Goal: Task Accomplishment & Management: Manage account settings

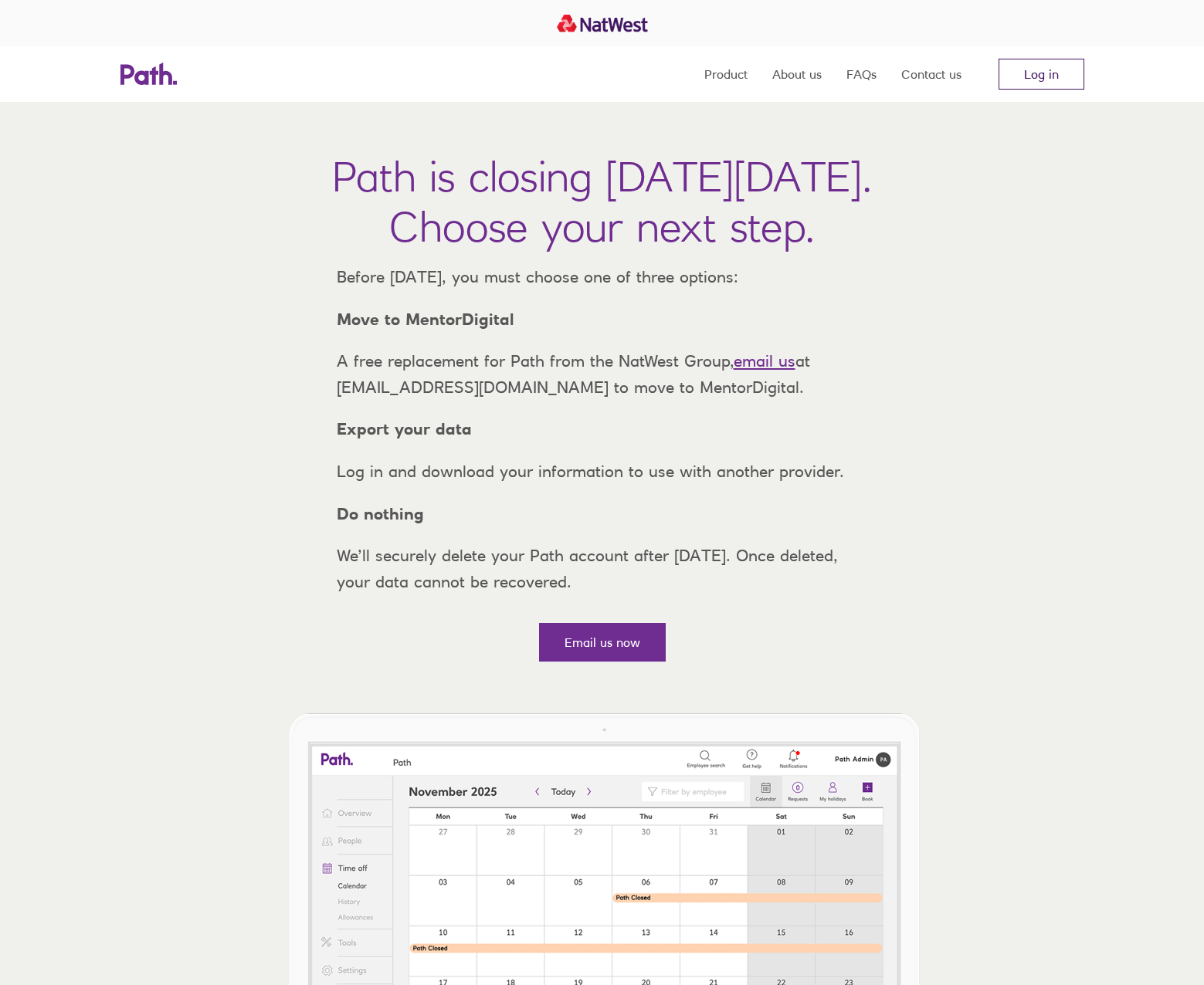
click at [1051, 72] on link "Log in" at bounding box center [1042, 74] width 86 height 31
click at [1031, 78] on link "Log in" at bounding box center [1042, 74] width 86 height 31
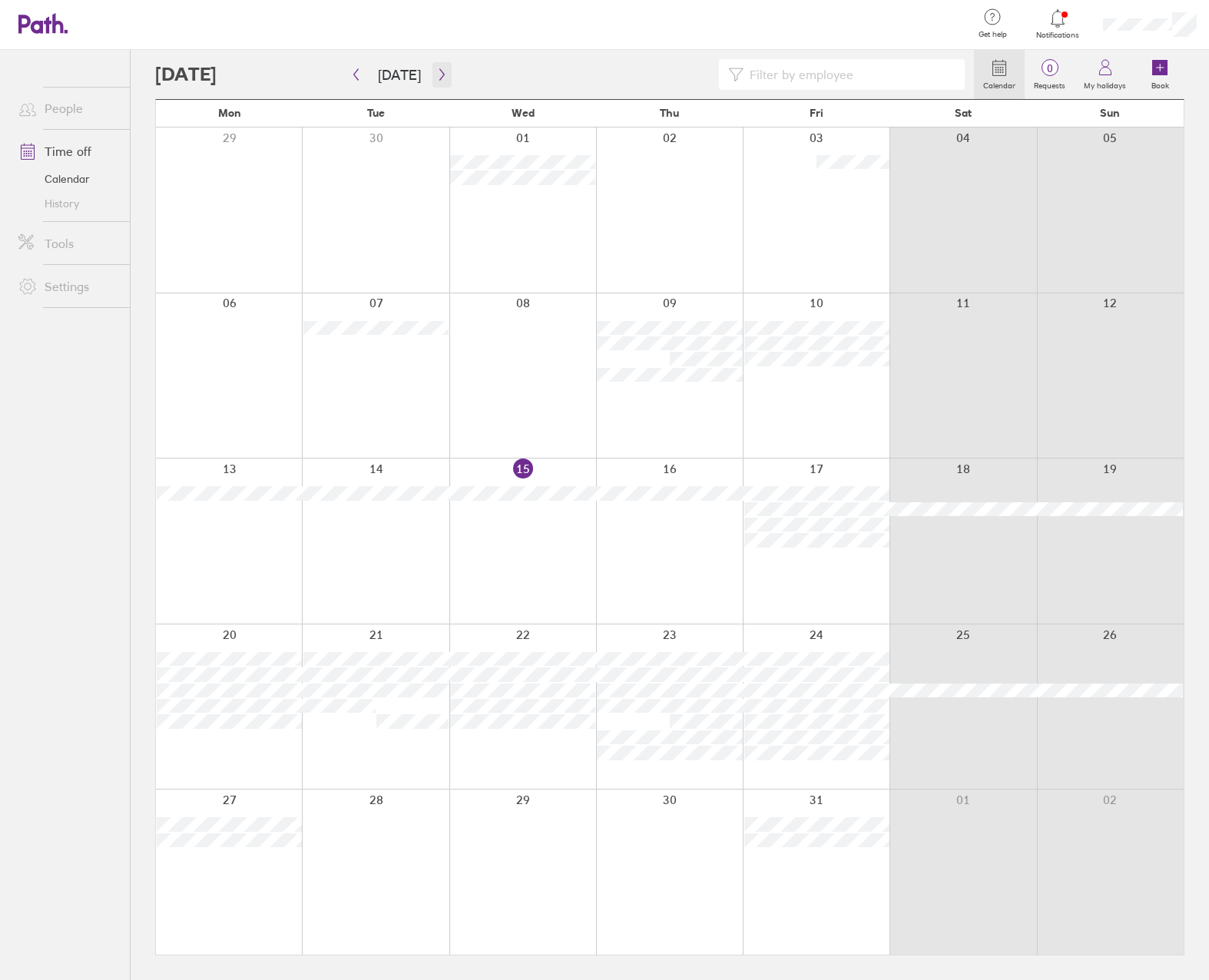
click at [433, 67] on button "button" at bounding box center [442, 75] width 19 height 25
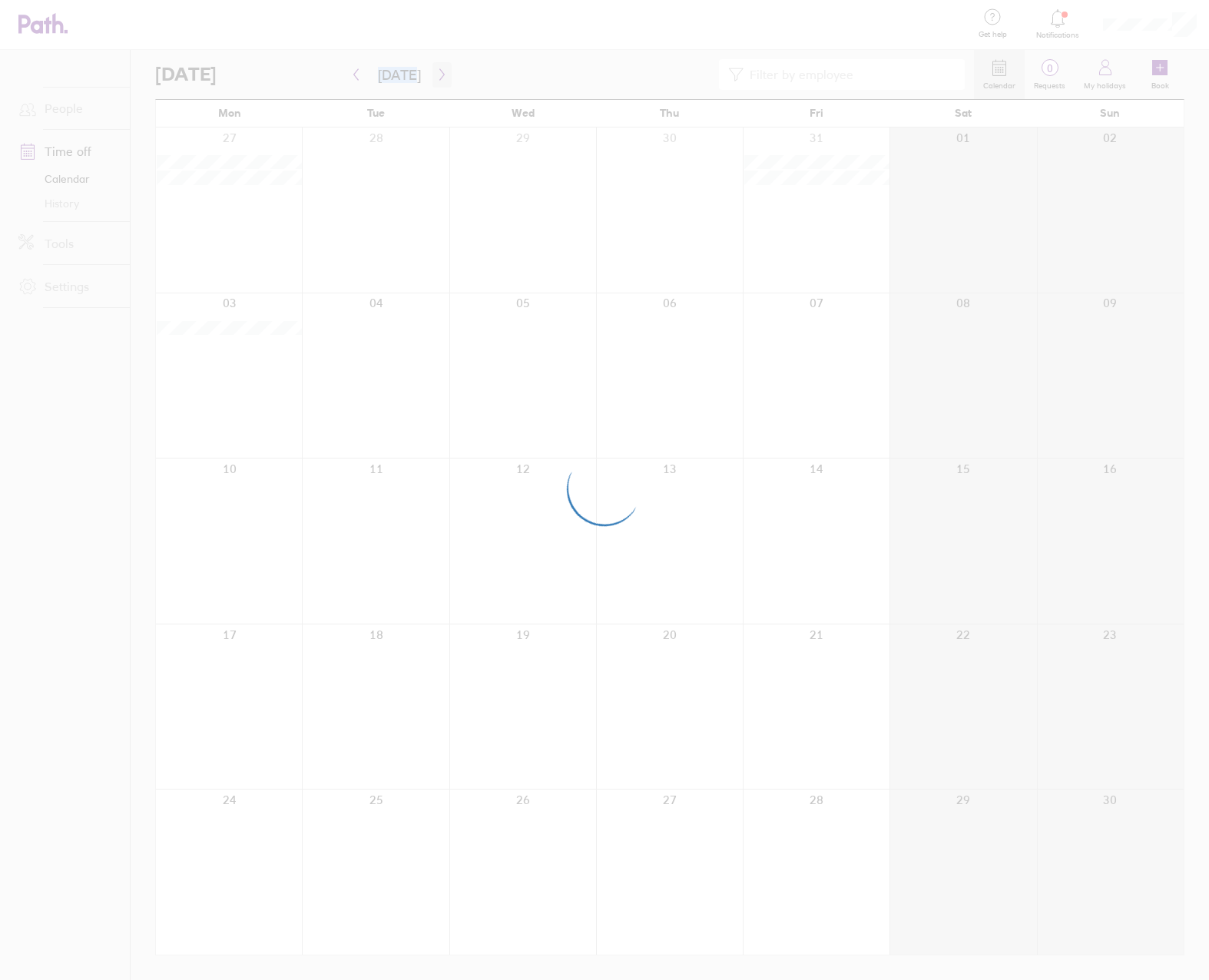
click at [430, 67] on div at bounding box center [604, 490] width 1209 height 980
drag, startPoint x: 430, startPoint y: 67, endPoint x: 424, endPoint y: 60, distance: 9.2
click at [424, 60] on div at bounding box center [604, 490] width 1209 height 980
click at [440, 74] on div at bounding box center [604, 490] width 1209 height 980
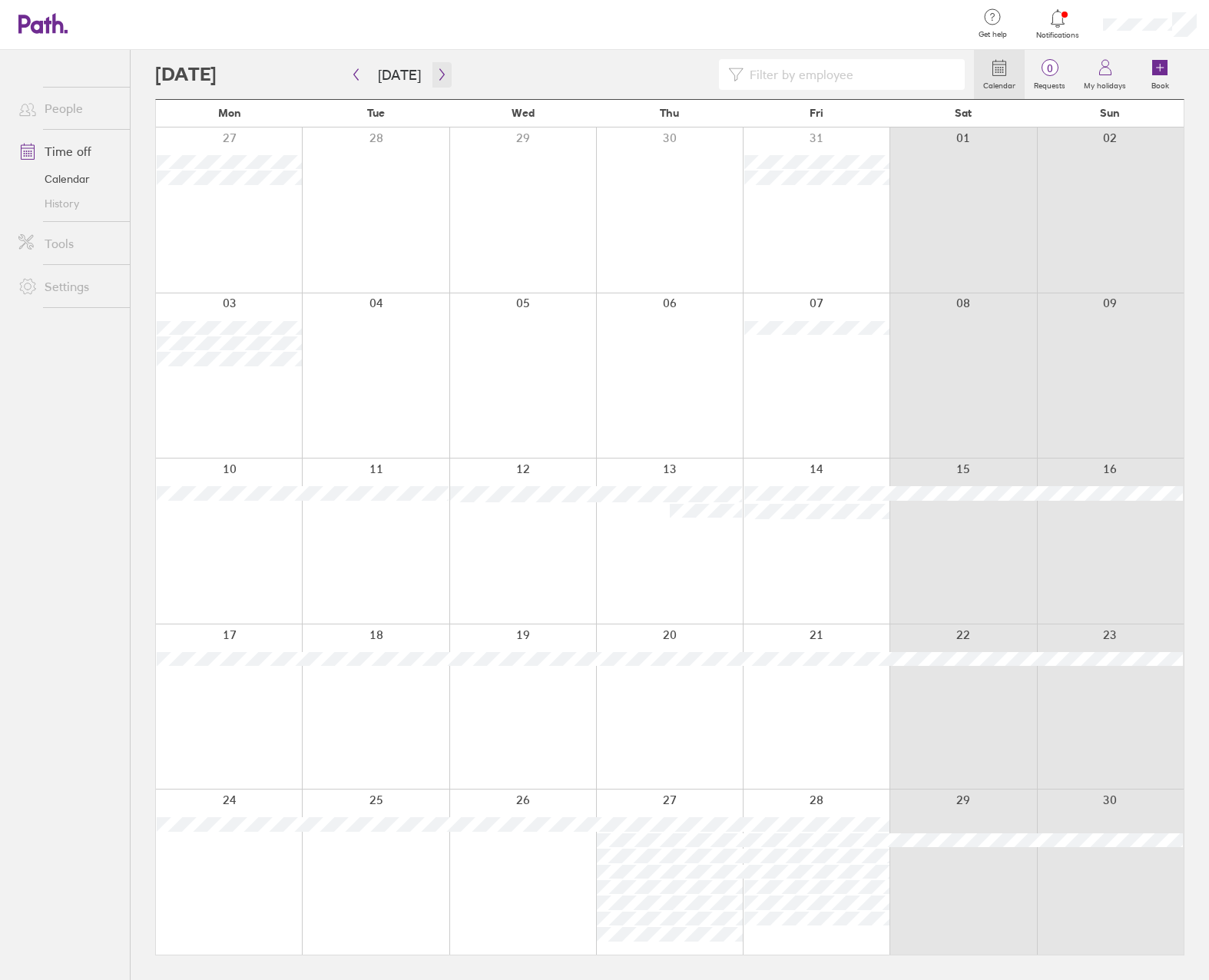
click at [440, 75] on icon "button" at bounding box center [442, 74] width 12 height 13
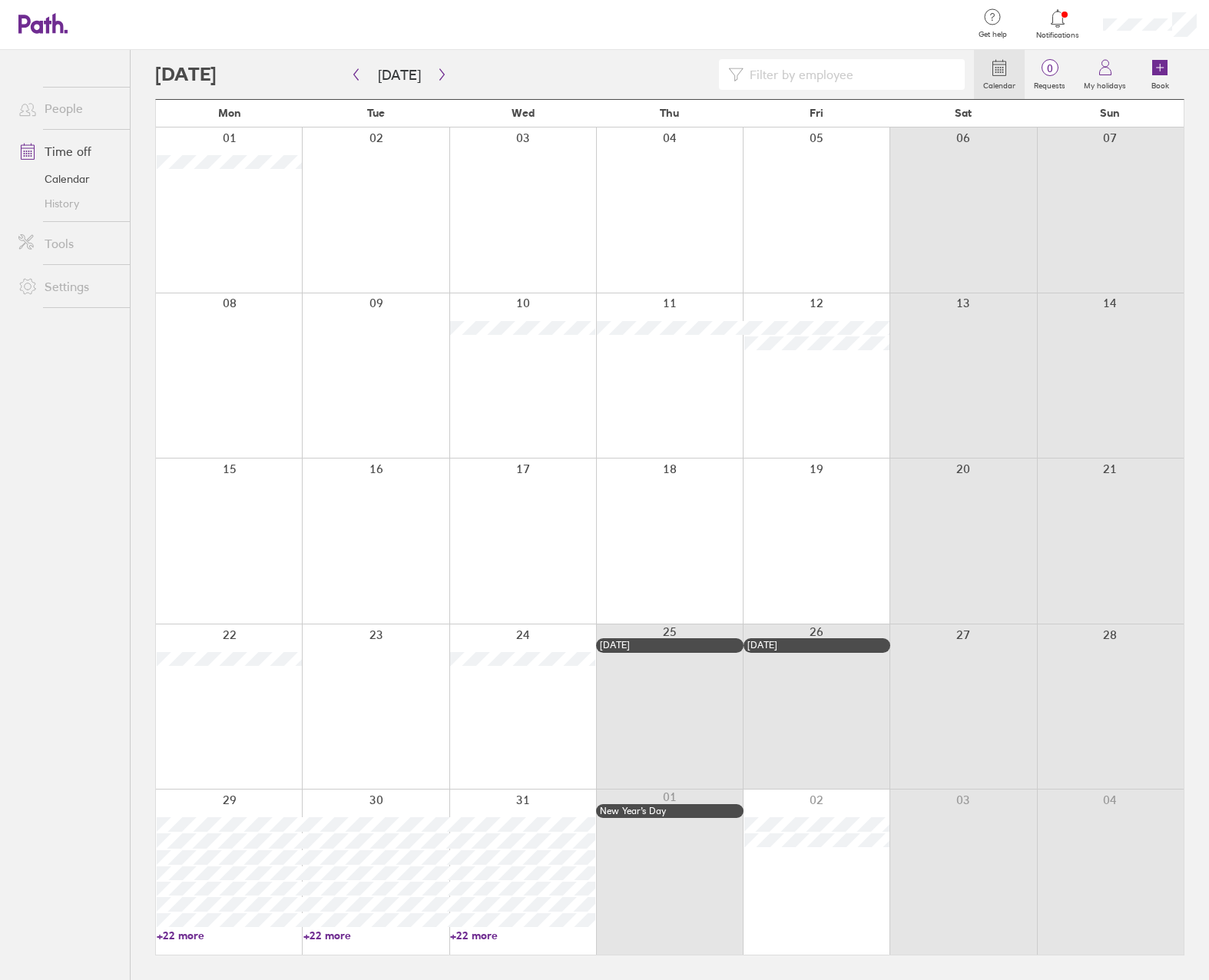
click at [507, 63] on div at bounding box center [564, 74] width 818 height 31
click at [813, 410] on div at bounding box center [815, 376] width 146 height 165
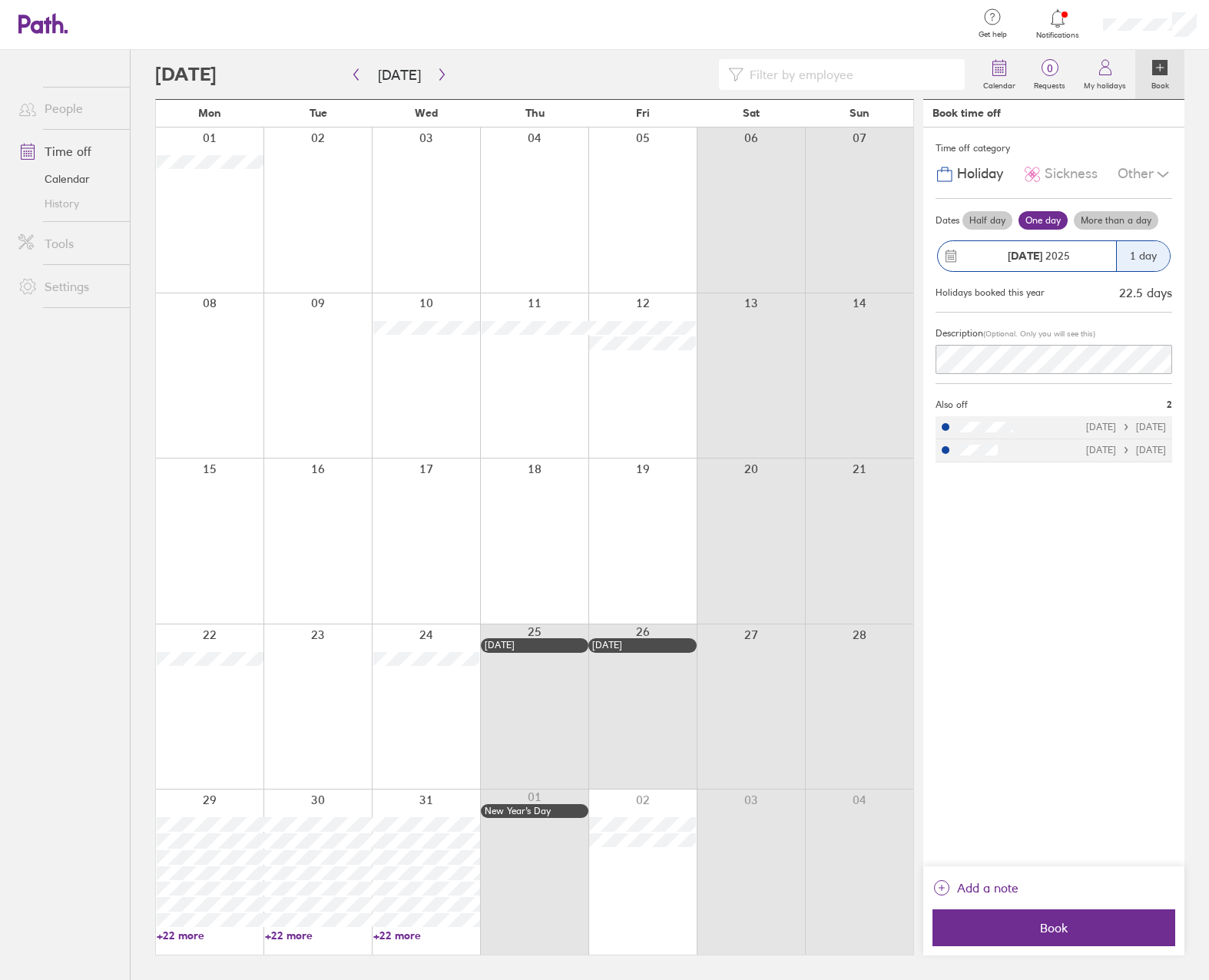
click at [551, 412] on div at bounding box center [534, 376] width 108 height 165
click at [532, 384] on div at bounding box center [534, 376] width 108 height 165
click at [557, 254] on div at bounding box center [534, 210] width 108 height 165
